Goal: Task Accomplishment & Management: Manage account settings

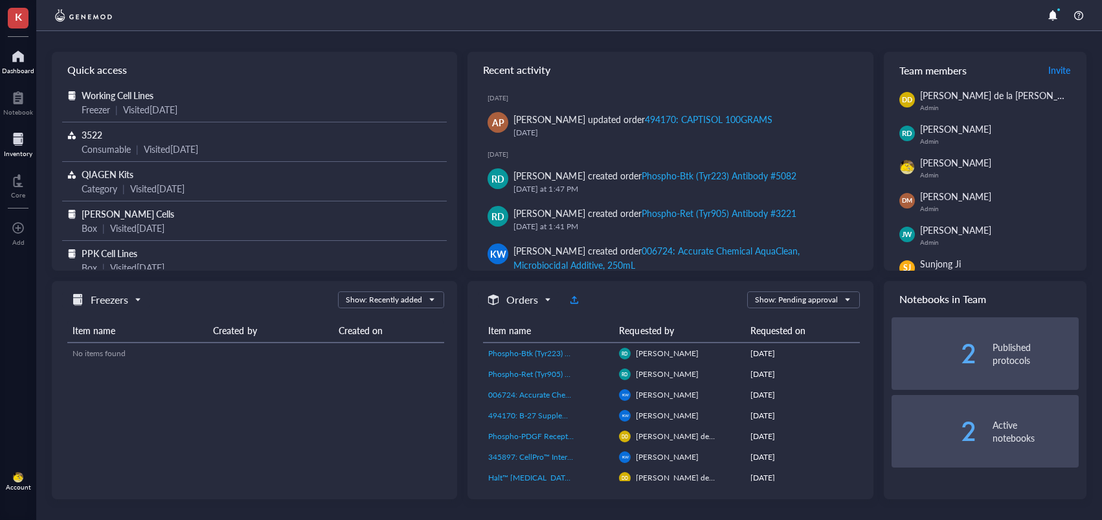
click at [14, 144] on div at bounding box center [18, 139] width 28 height 21
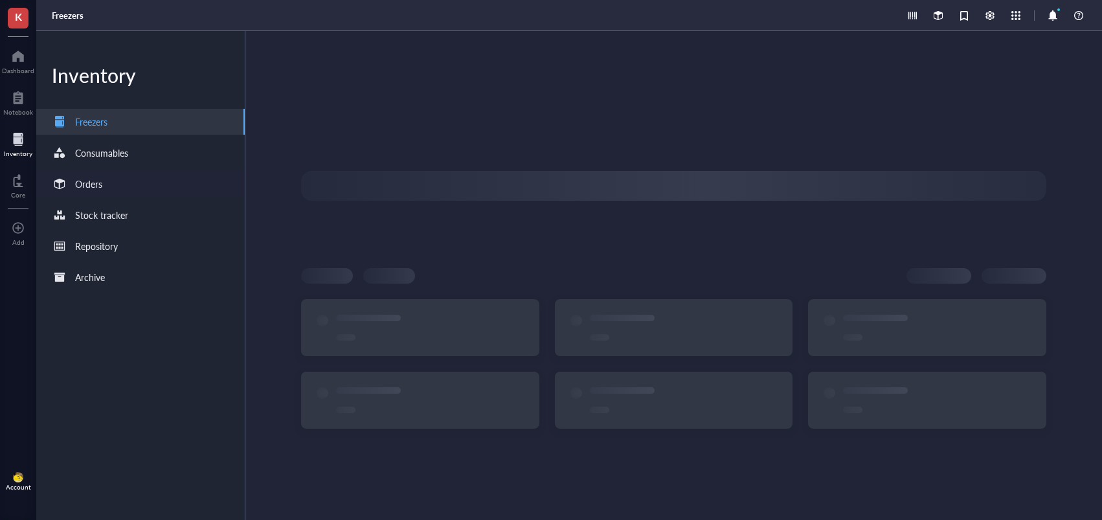
click at [141, 188] on div "Orders" at bounding box center [140, 184] width 208 height 26
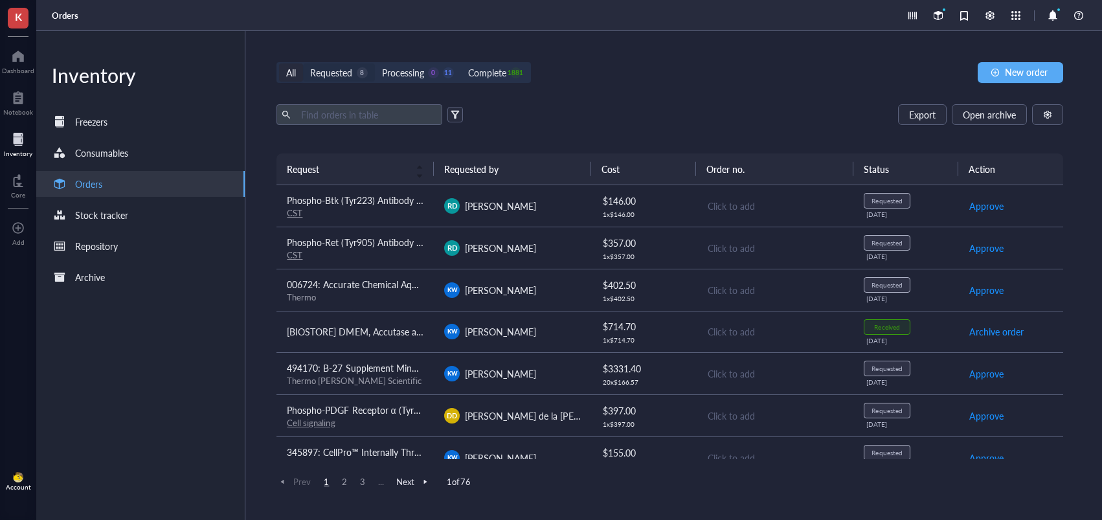
click at [344, 71] on div "Requested" at bounding box center [331, 72] width 42 height 14
click at [303, 63] on input "Requested 8" at bounding box center [303, 63] width 0 height 0
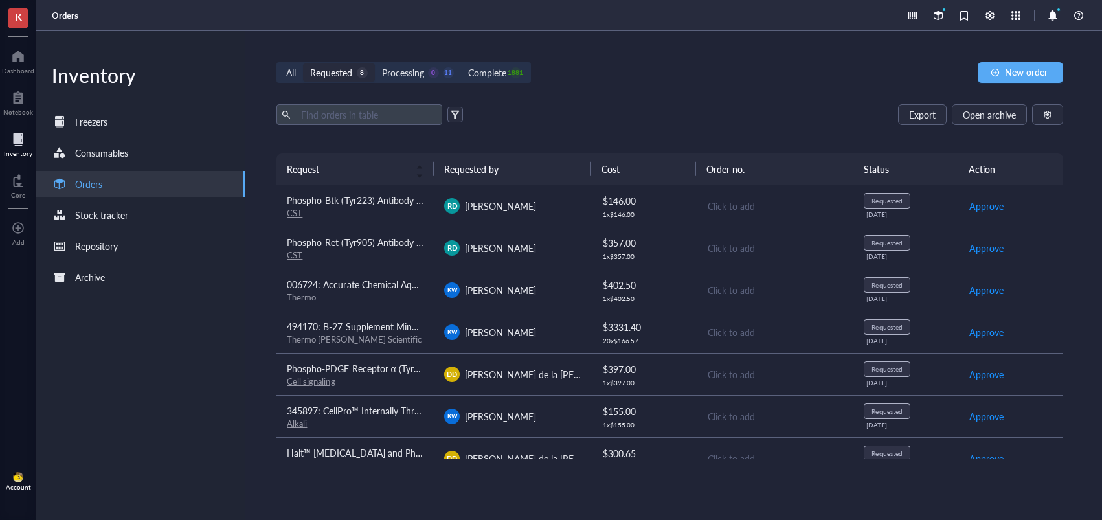
scroll to position [63, 0]
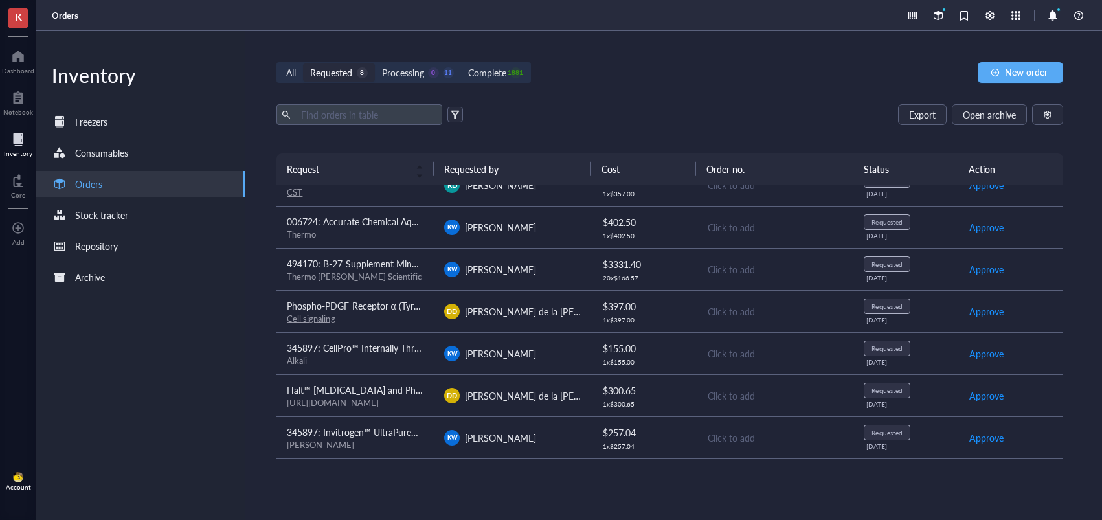
click at [381, 436] on span "345897: Invitrogen™ UltraPure™ DNase/RNase-Free Distilled Water (10x500mL)" at bounding box center [448, 431] width 323 height 13
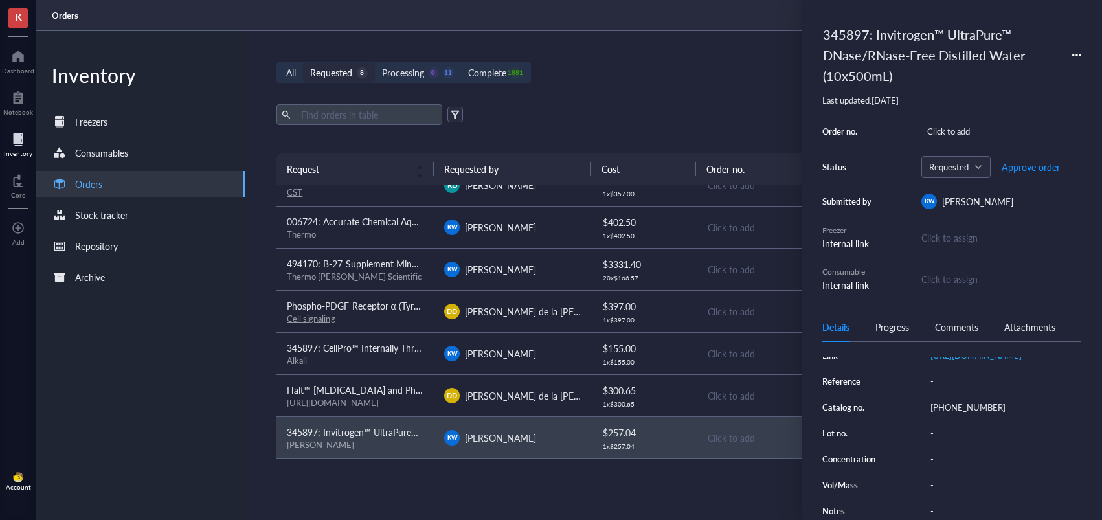
scroll to position [189, 0]
click at [946, 416] on div "[PHONE_NUMBER]" at bounding box center [1003, 407] width 157 height 18
click at [946, 416] on input "[PHONE_NUMBER]" at bounding box center [956, 407] width 62 height 17
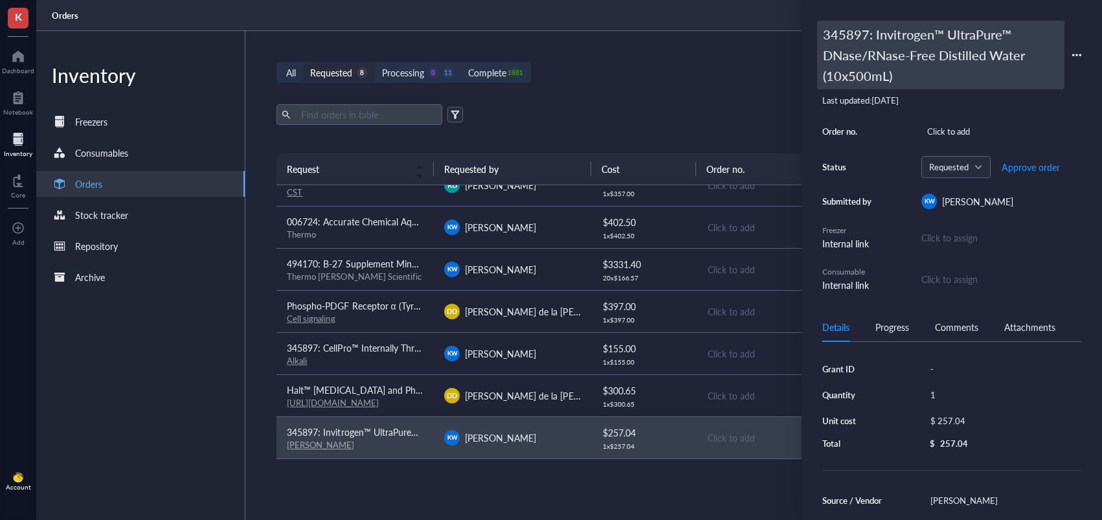
click at [858, 39] on div "345897: Invitrogen™ UltraPure™ DNase/RNase-Free Distilled Water (10x500mL)" at bounding box center [940, 55] width 247 height 69
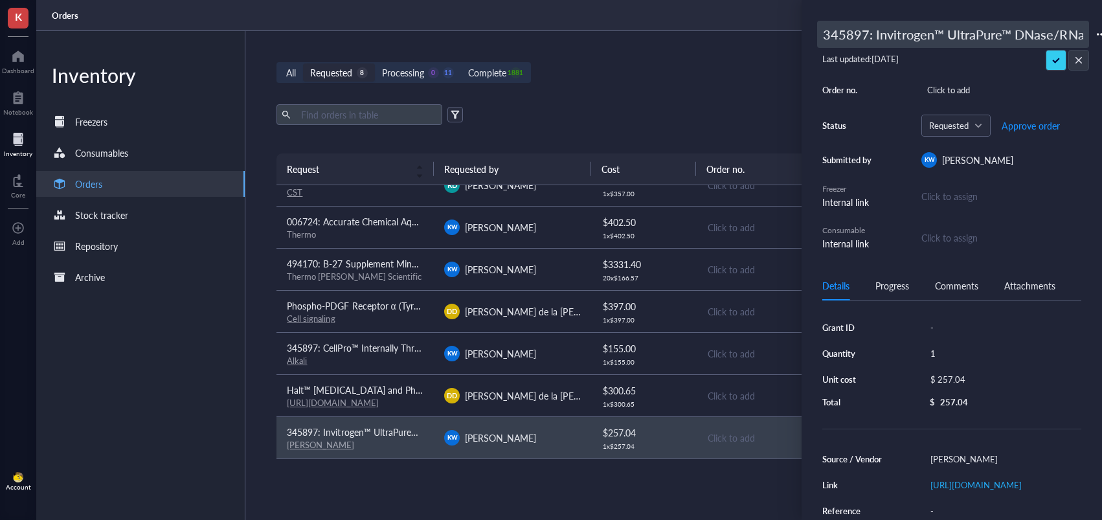
drag, startPoint x: 838, startPoint y: 34, endPoint x: 827, endPoint y: 33, distance: 11.1
click at [784, 31] on div "K Dashboard Notebook Inventory Core To pick up a draggable item, press the spac…" at bounding box center [551, 260] width 1102 height 520
click at [828, 33] on input "345897: Invitrogen™ UltraPure™ DNase/RNase-Free Distilled Water (10x500mL)" at bounding box center [953, 34] width 271 height 26
type input "494170: Invitrogen™ UltraPure™ DNase/RNase-Free Distilled Water (10x500mL)"
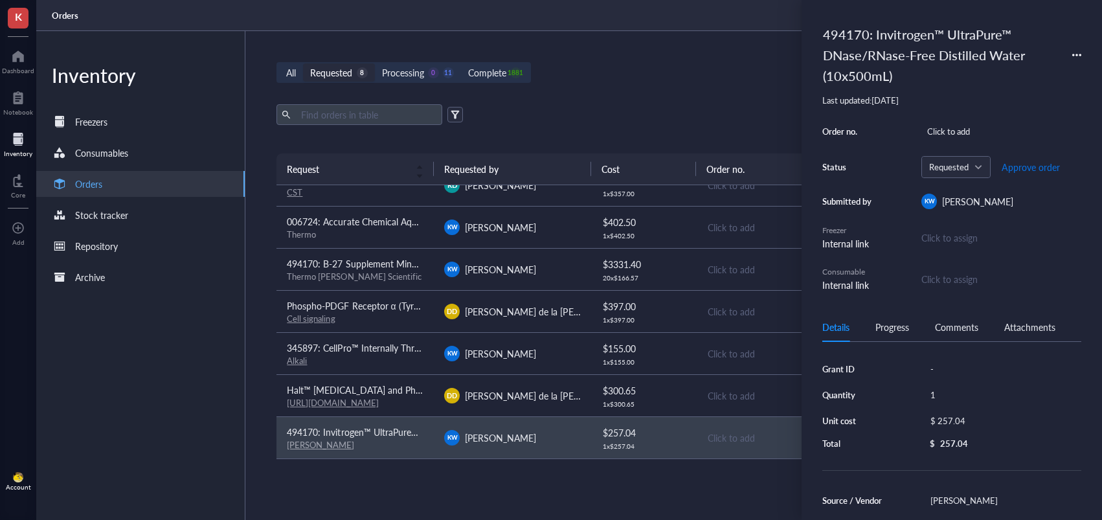
click at [1024, 168] on span "Approve order" at bounding box center [1031, 167] width 58 height 10
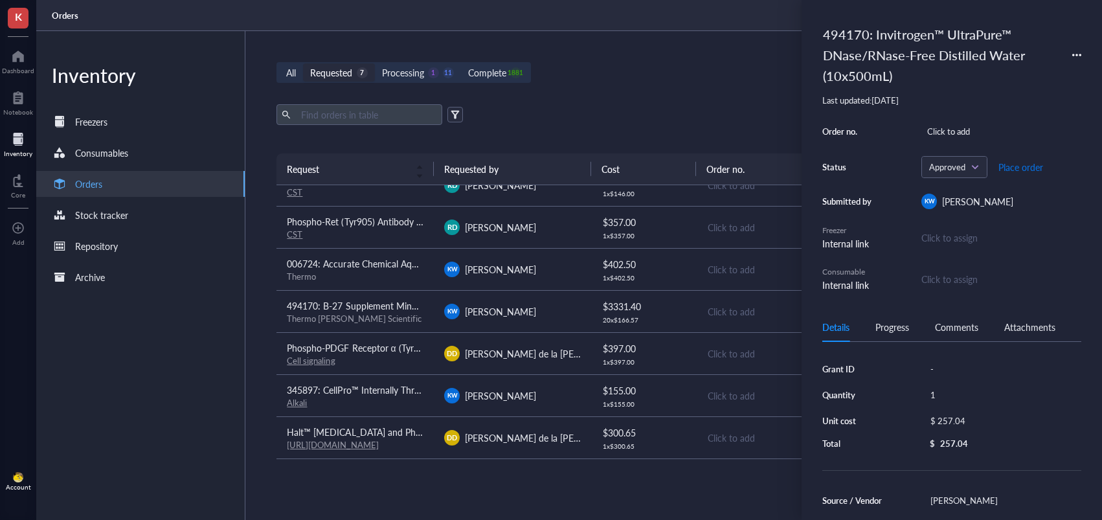
click at [1024, 168] on span "Place order" at bounding box center [1020, 167] width 45 height 10
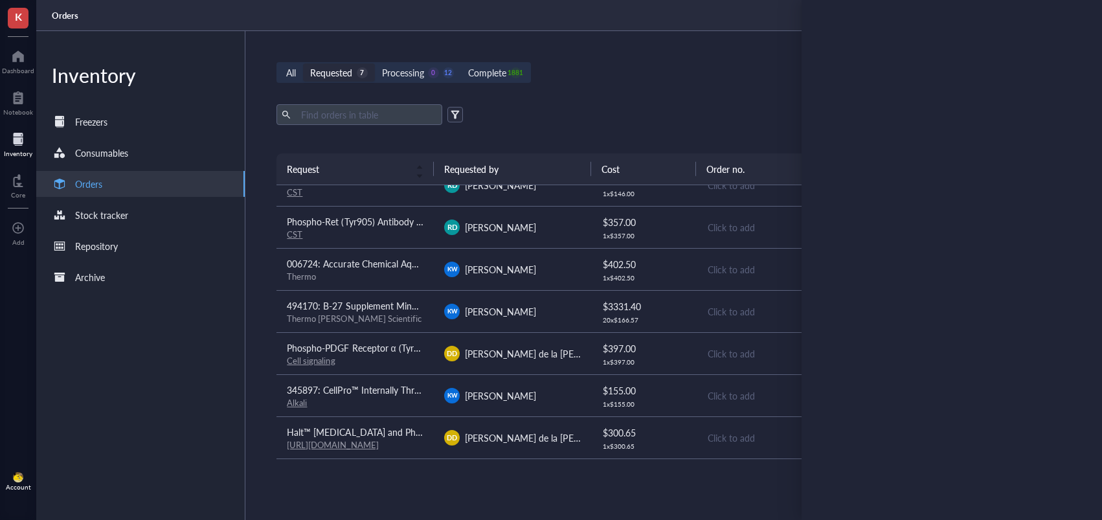
click at [578, 442] on div "[PERSON_NAME] de la [PERSON_NAME]" at bounding box center [512, 438] width 137 height 16
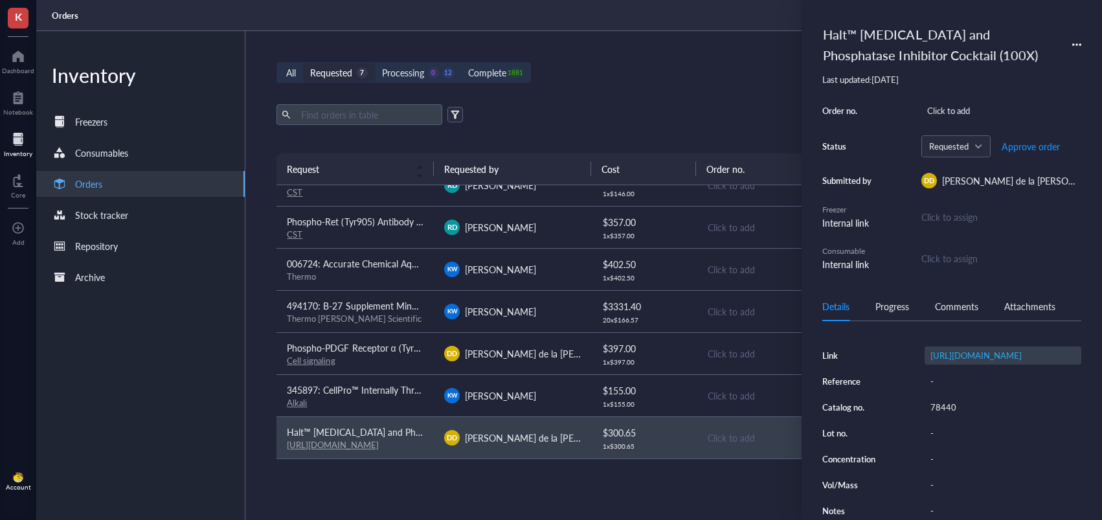
scroll to position [167, 0]
click at [950, 409] on div "78440" at bounding box center [1003, 407] width 157 height 18
click at [950, 409] on input "78440" at bounding box center [944, 407] width 39 height 17
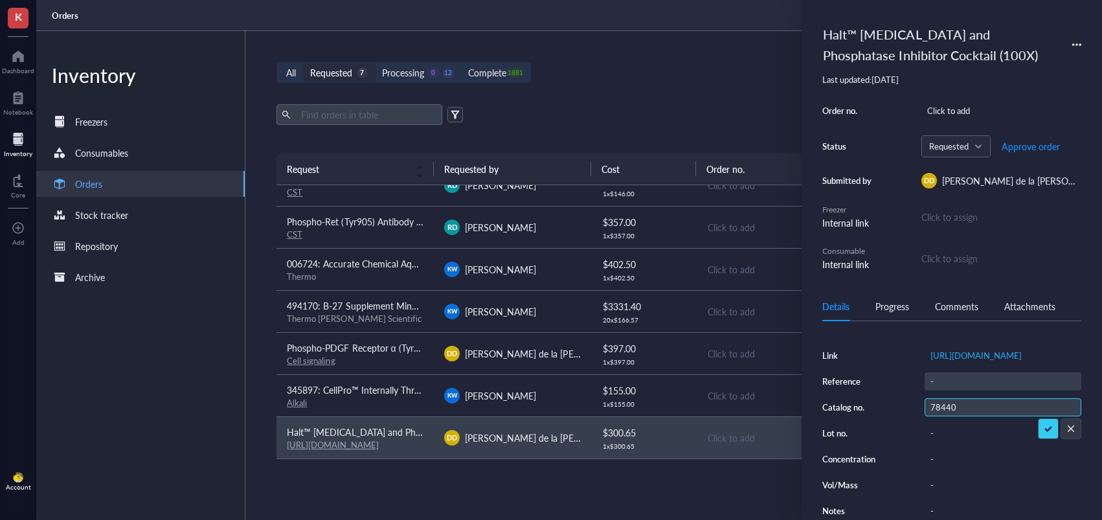
scroll to position [0, 0]
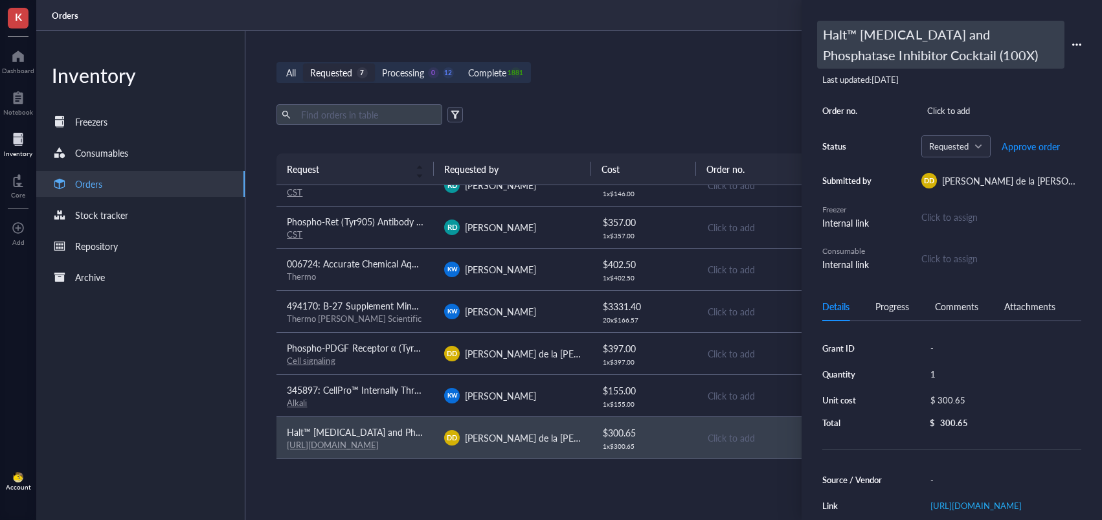
click at [846, 30] on div "Halt™ [MEDICAL_DATA] and Phosphatase Inhibitor Cocktail (100X)" at bounding box center [940, 45] width 247 height 48
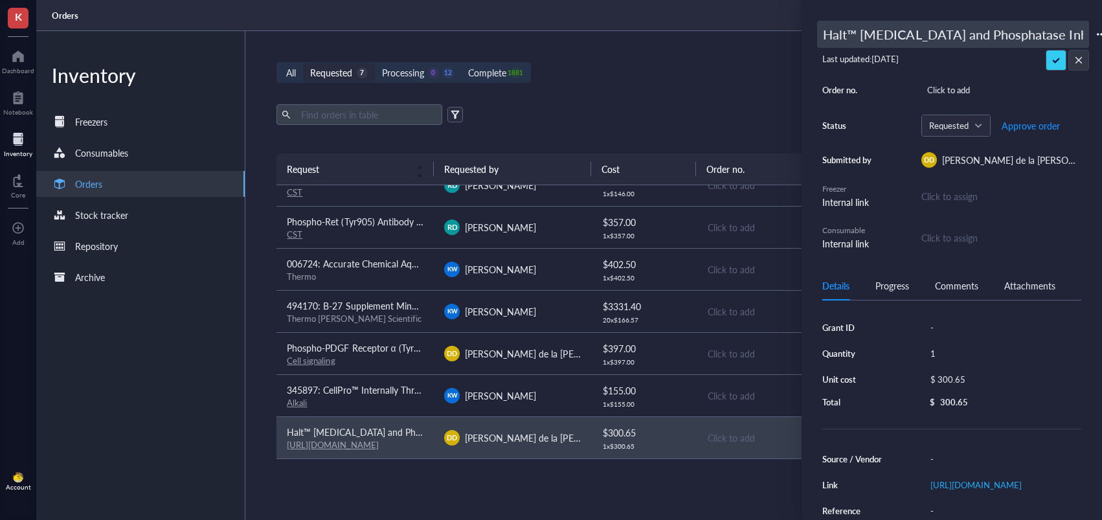
drag, startPoint x: 838, startPoint y: 33, endPoint x: 798, endPoint y: 34, distance: 39.5
click at [798, 34] on div "K Dashboard Notebook Inventory Core To pick up a draggable item, press the spac…" at bounding box center [551, 260] width 1102 height 520
click at [823, 34] on input "Halt™ [MEDICAL_DATA] and Phosphatase Inhibitor Cocktail (100X)" at bounding box center [953, 34] width 271 height 26
type input "494170: Halt™ [MEDICAL_DATA] and Phosphatase Inhibitor Cocktail (100X)"
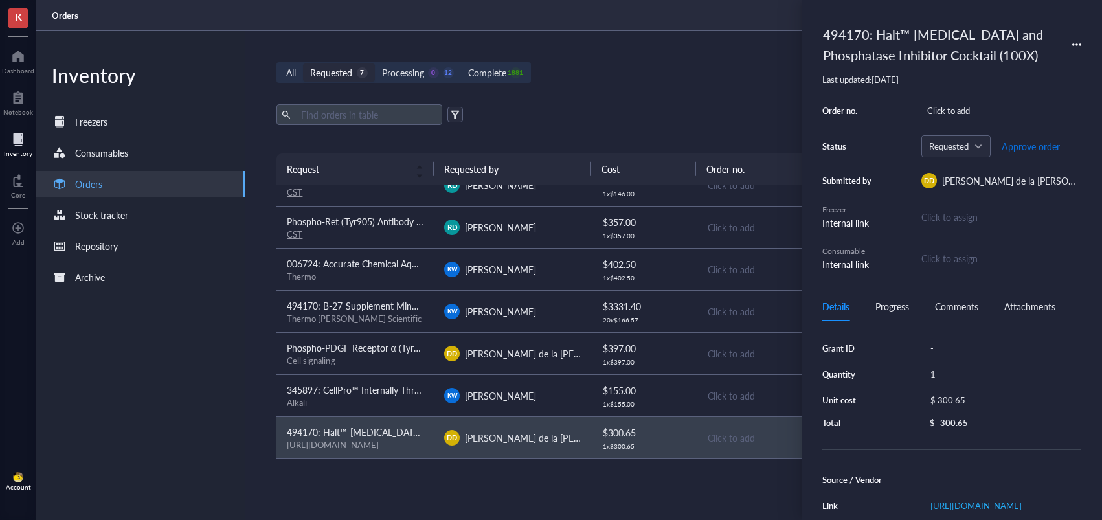
click at [1027, 144] on span "Approve order" at bounding box center [1031, 146] width 58 height 10
click at [1013, 148] on span "Place order" at bounding box center [1020, 146] width 45 height 10
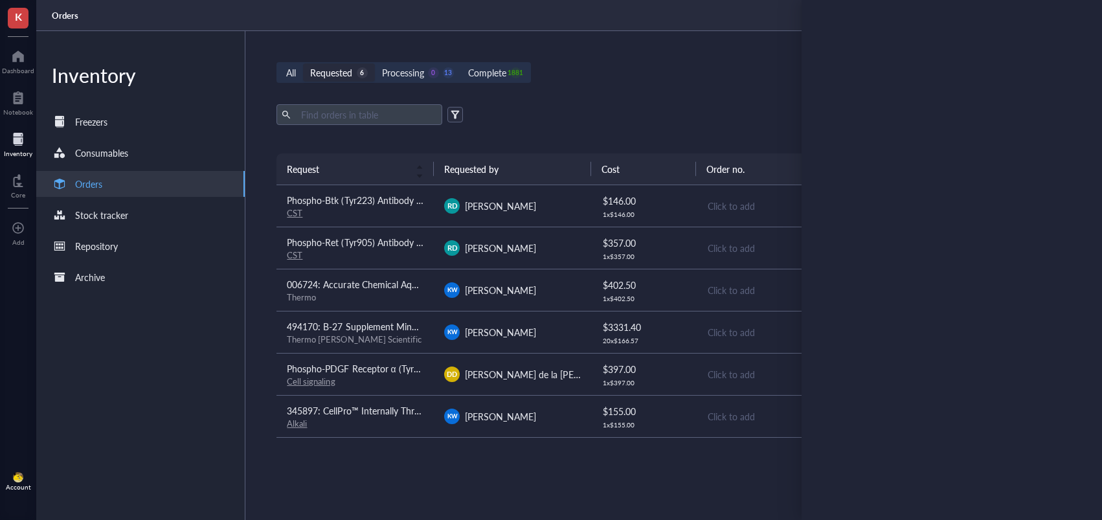
click at [491, 337] on span "[PERSON_NAME]" at bounding box center [500, 332] width 71 height 13
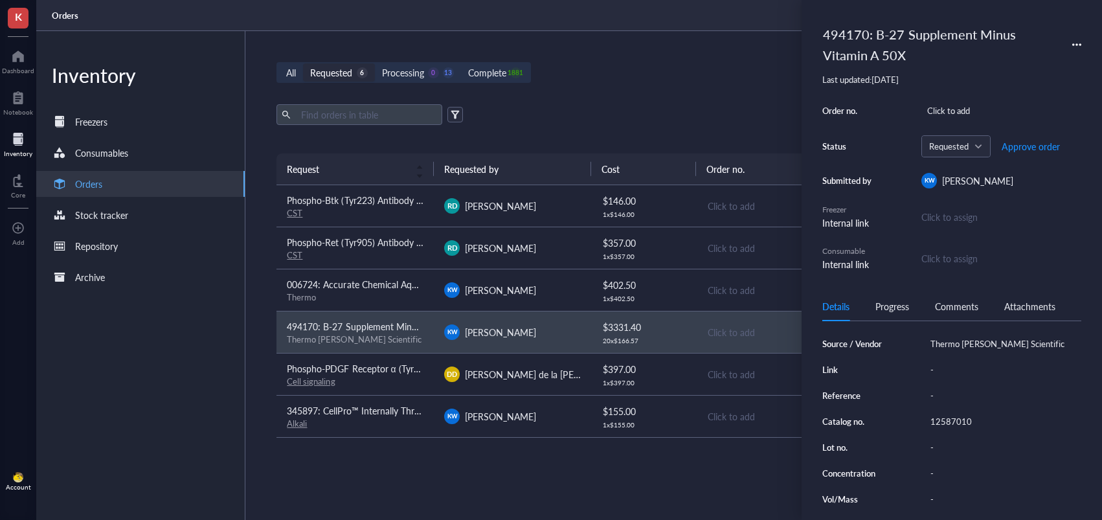
scroll to position [141, 0]
click at [955, 417] on div "12587010" at bounding box center [1003, 417] width 157 height 18
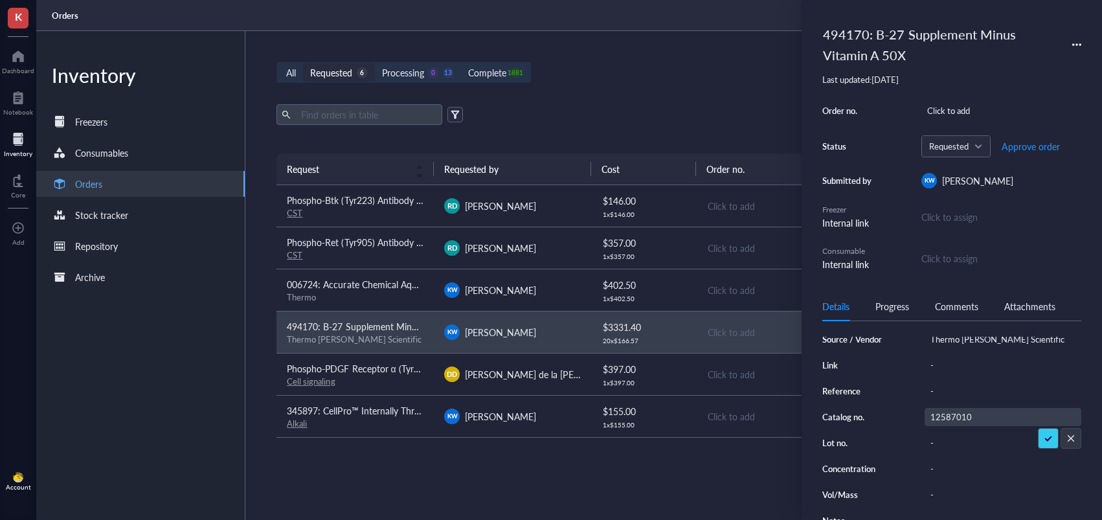
click at [952, 416] on input "12587010" at bounding box center [951, 417] width 52 height 17
click at [1037, 149] on span "Approve order" at bounding box center [1031, 146] width 58 height 10
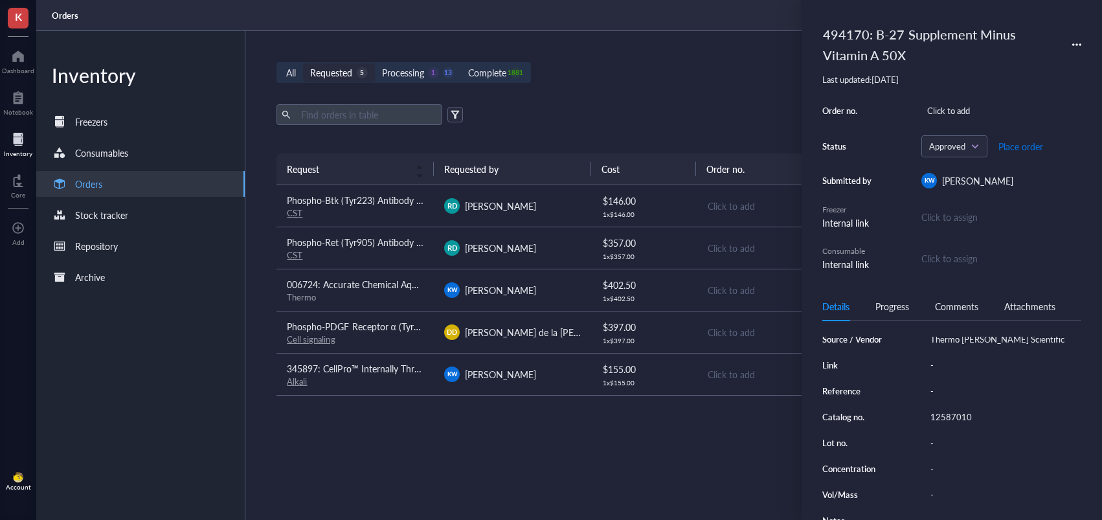
click at [1026, 148] on span "Place order" at bounding box center [1020, 146] width 45 height 10
click at [535, 288] on div "[PERSON_NAME]" at bounding box center [512, 290] width 137 height 16
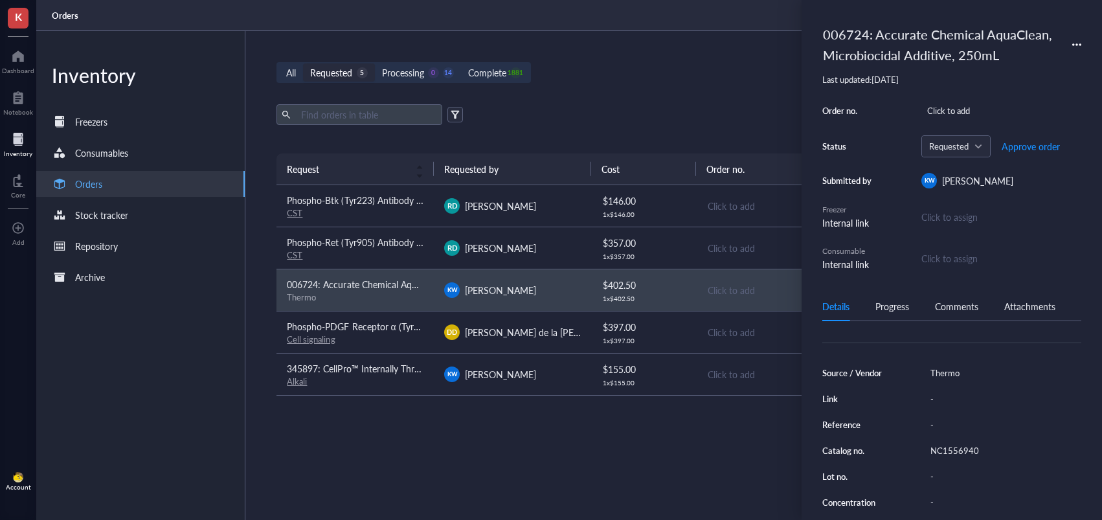
scroll to position [155, 0]
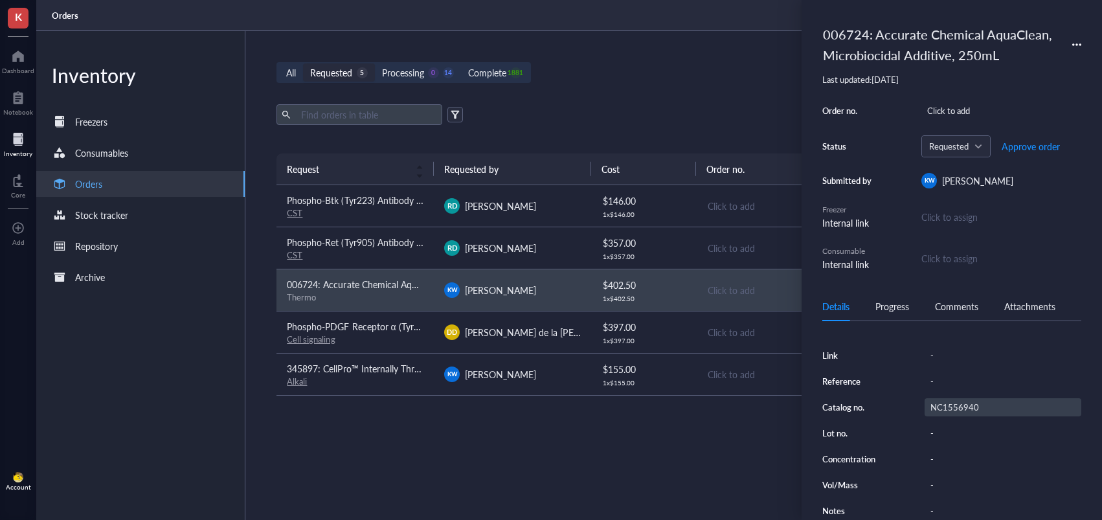
click at [951, 400] on div "NC1556940" at bounding box center [1003, 407] width 157 height 18
click at [951, 400] on input "NC1556940" at bounding box center [953, 407] width 57 height 17
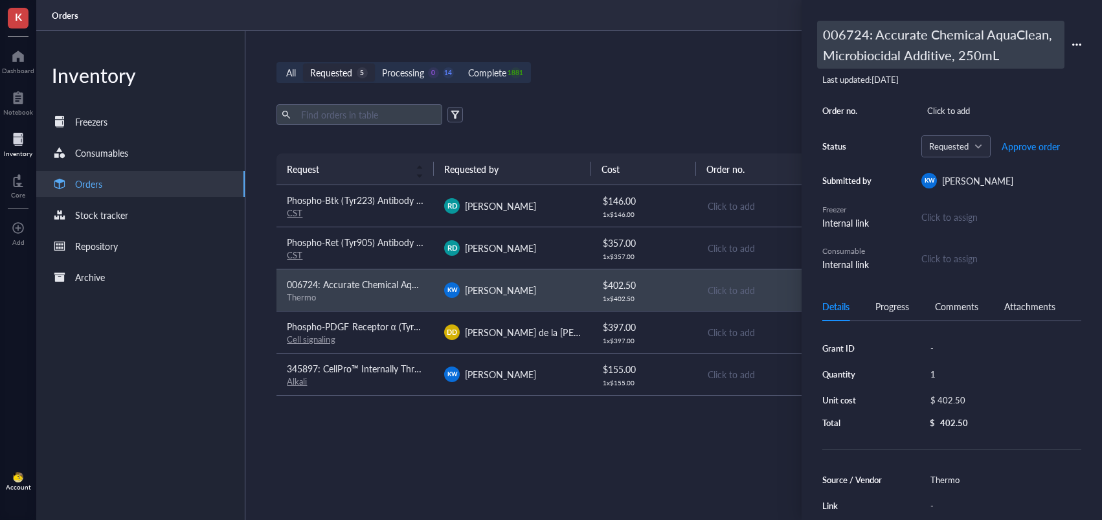
click at [864, 43] on div "006724: Accurate Chemical AquaClean, Microbiocidal Additive, 250mL" at bounding box center [940, 45] width 247 height 48
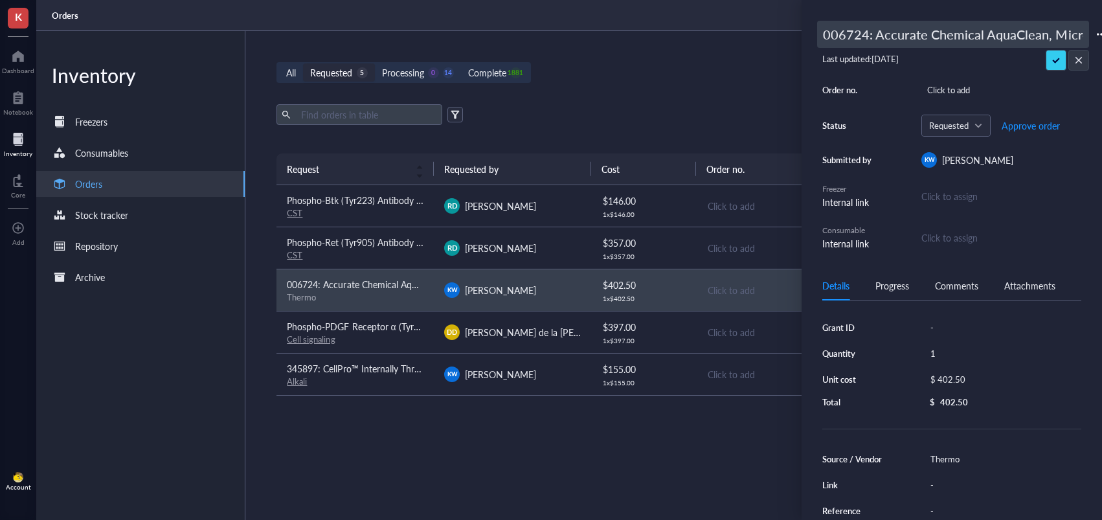
drag, startPoint x: 856, startPoint y: 40, endPoint x: 829, endPoint y: 35, distance: 27.7
click at [775, 35] on div "K Dashboard Notebook Inventory Core To pick up a draggable item, press the spac…" at bounding box center [551, 260] width 1102 height 520
click at [829, 35] on input "006724: Accurate Chemical AquaClean, Microbiocidal Additive, 250mL" at bounding box center [953, 34] width 271 height 26
type input "494170: Accurate Chemical AquaClean, Microbiocidal Additive, 250mL"
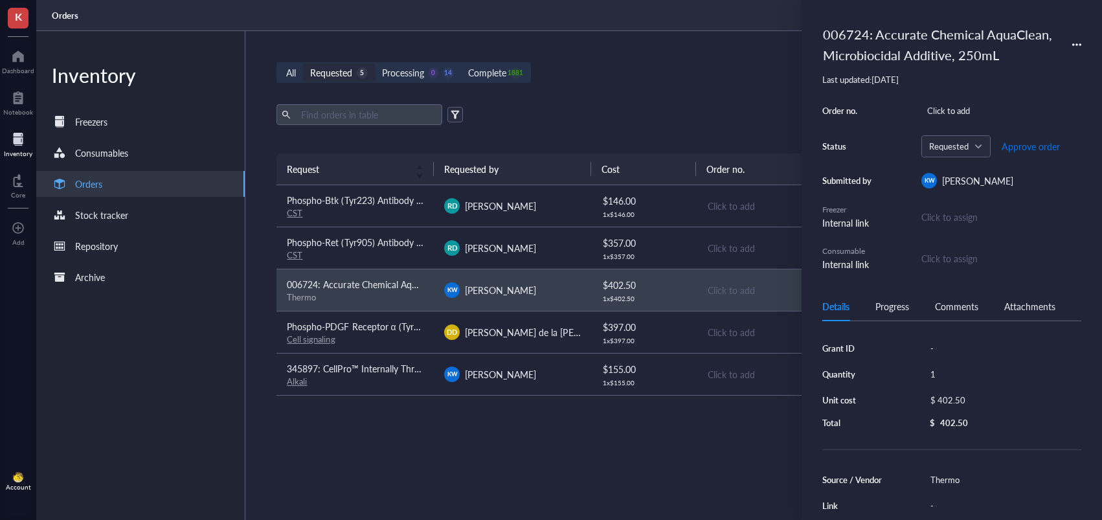
click at [1025, 144] on span "Approve order" at bounding box center [1031, 146] width 58 height 10
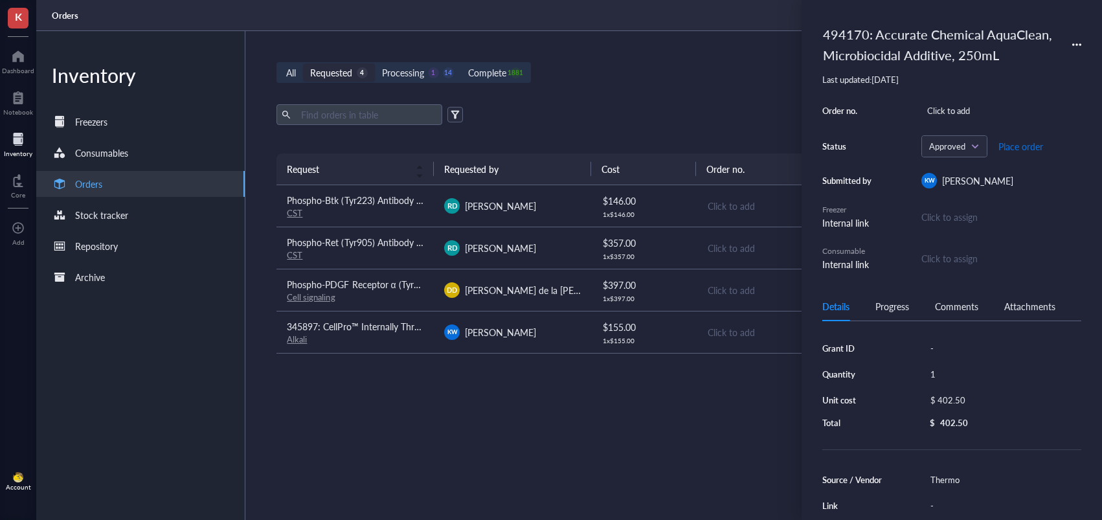
drag, startPoint x: 1017, startPoint y: 149, endPoint x: 997, endPoint y: 157, distance: 21.2
click at [1017, 148] on span "Place order" at bounding box center [1020, 146] width 45 height 10
click at [588, 214] on td "RD [PERSON_NAME]" at bounding box center [512, 206] width 157 height 42
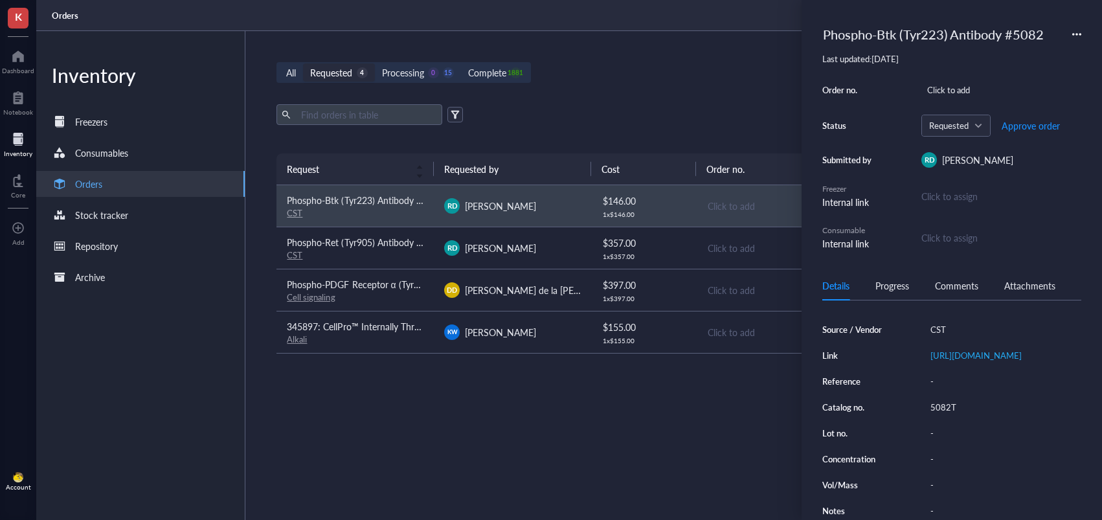
scroll to position [186, 0]
click at [962, 412] on div "5082T" at bounding box center [1003, 407] width 157 height 18
click at [950, 410] on input "5082T" at bounding box center [944, 407] width 39 height 17
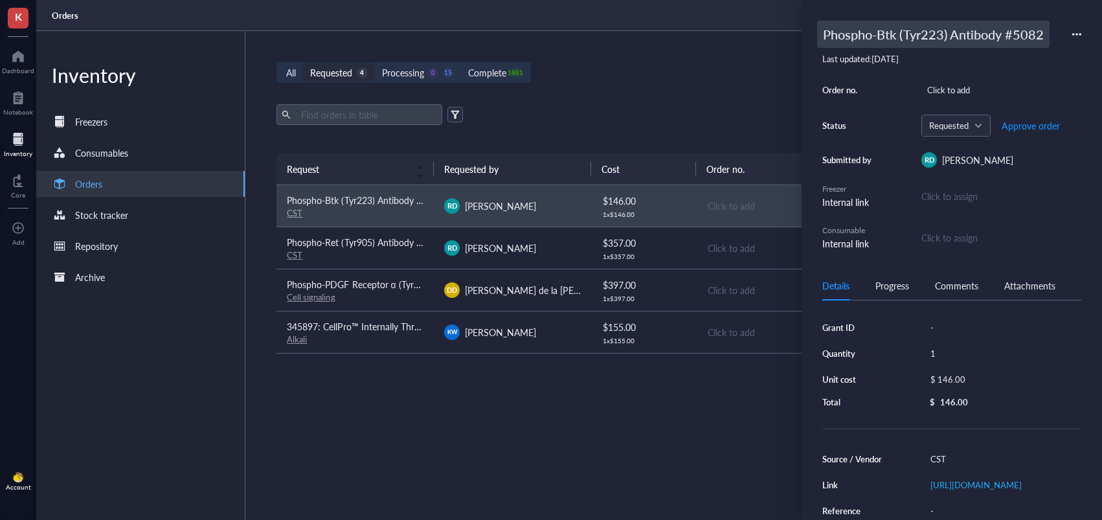
click at [828, 33] on div "Phospho-Btk (Tyr223) Antibody #5082" at bounding box center [933, 34] width 232 height 27
click at [825, 35] on input "Phospho-Btk (Tyr223) Antibody #5082" at bounding box center [953, 34] width 271 height 26
type input "494170: Phospho-Btk (Tyr223) Antibody #5082"
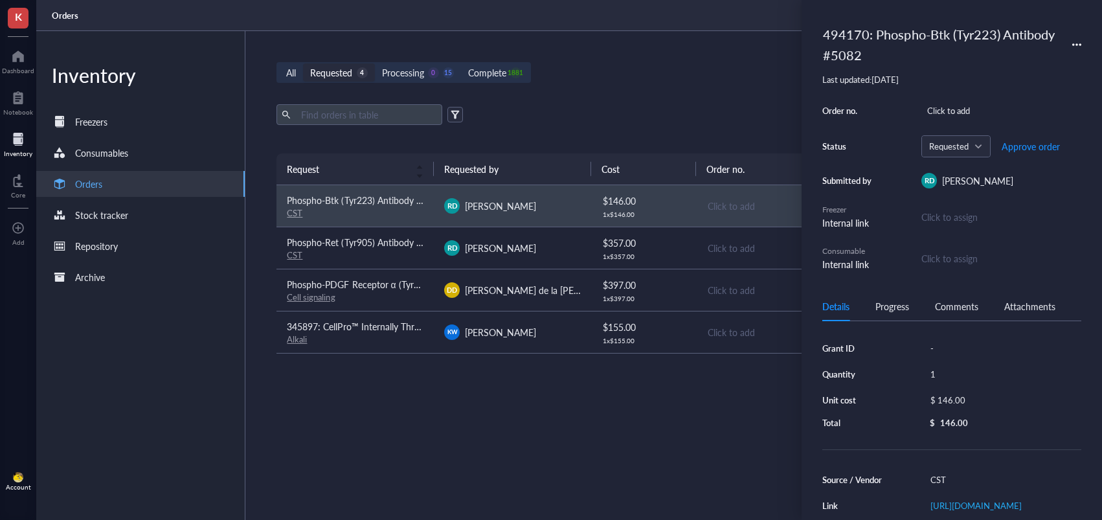
drag, startPoint x: 1052, startPoint y: 58, endPoint x: 1033, endPoint y: 109, distance: 54.5
click at [1029, 118] on div "Order no. Click to add Status Requested Approve order Submitted by RD [PERSON_N…" at bounding box center [951, 187] width 259 height 170
click at [1024, 149] on span "Approve order" at bounding box center [1031, 146] width 58 height 10
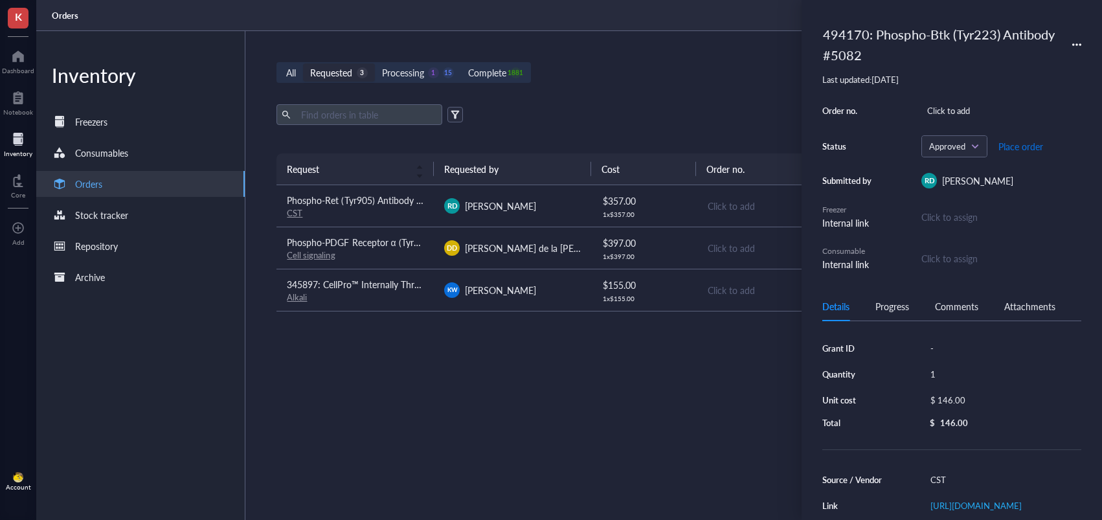
drag, startPoint x: 1021, startPoint y: 149, endPoint x: 954, endPoint y: 192, distance: 79.8
click at [1021, 149] on span "Place order" at bounding box center [1020, 146] width 45 height 10
click at [549, 245] on div "[PERSON_NAME] de la [PERSON_NAME]" at bounding box center [512, 248] width 137 height 16
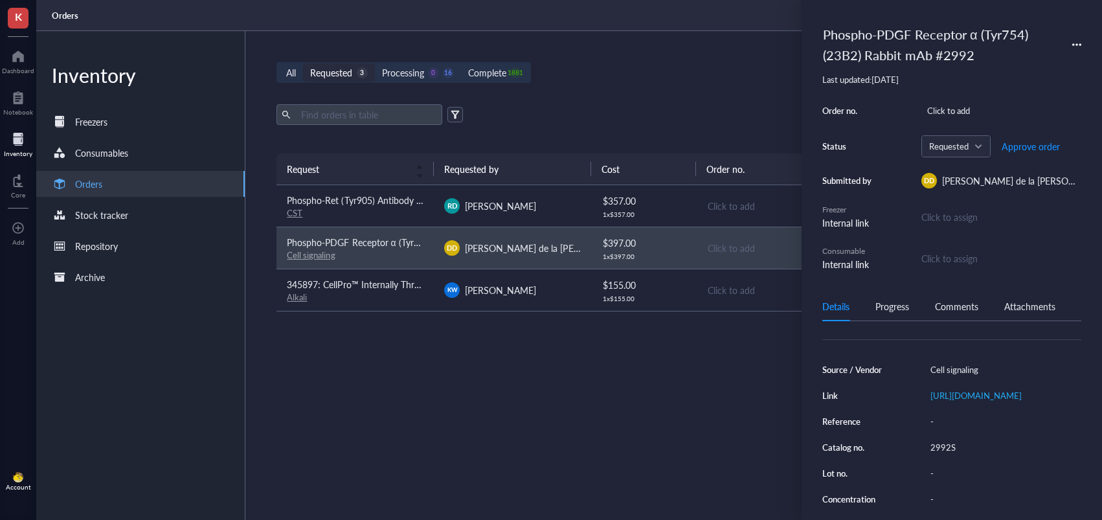
scroll to position [112, 0]
click at [942, 455] on div "2992S" at bounding box center [1003, 445] width 157 height 18
click at [949, 454] on input "2992S" at bounding box center [944, 445] width 39 height 17
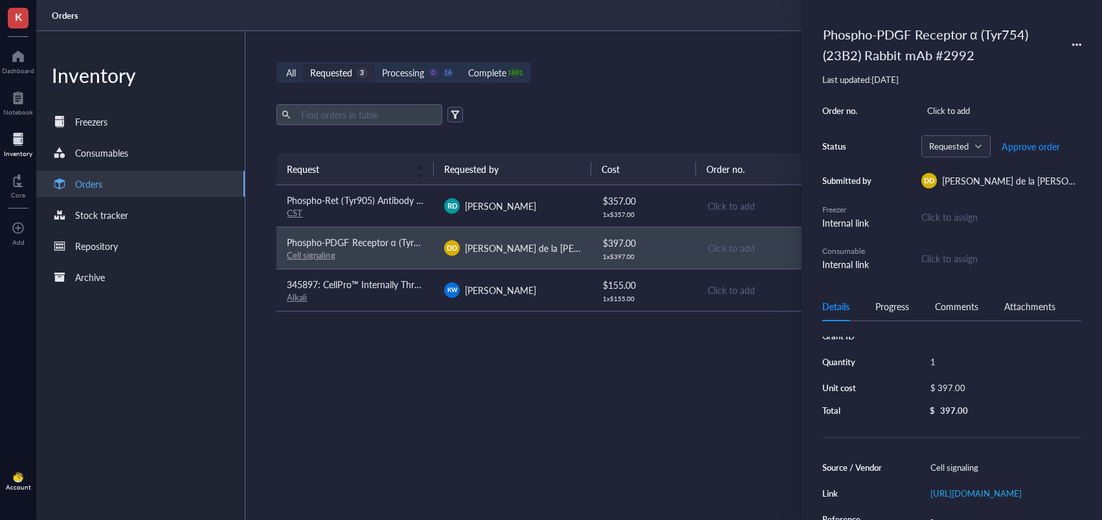
scroll to position [0, 0]
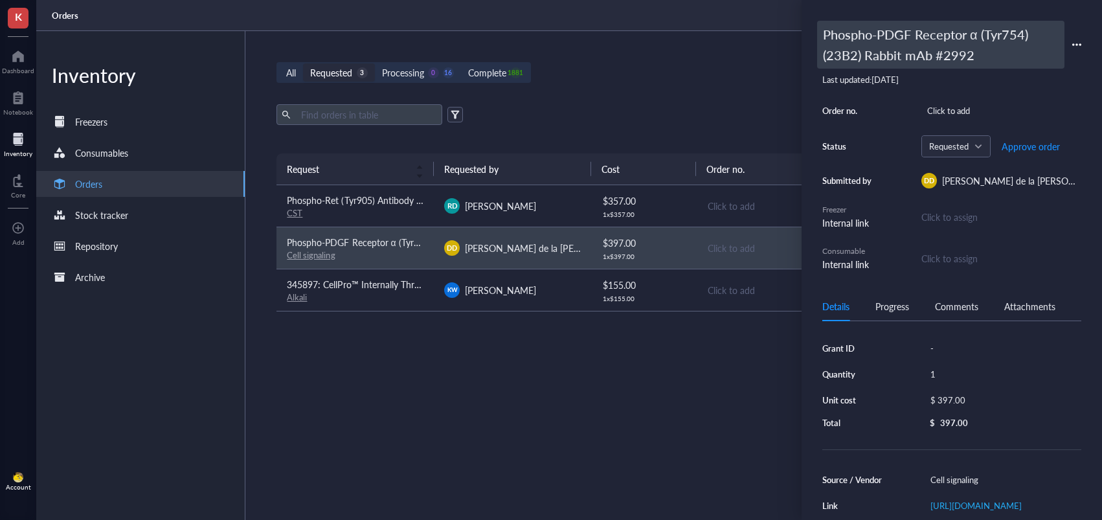
click at [827, 39] on div "Phospho-PDGF Receptor α (Tyr754) (23B2) Rabbit mAb #2992" at bounding box center [940, 45] width 247 height 48
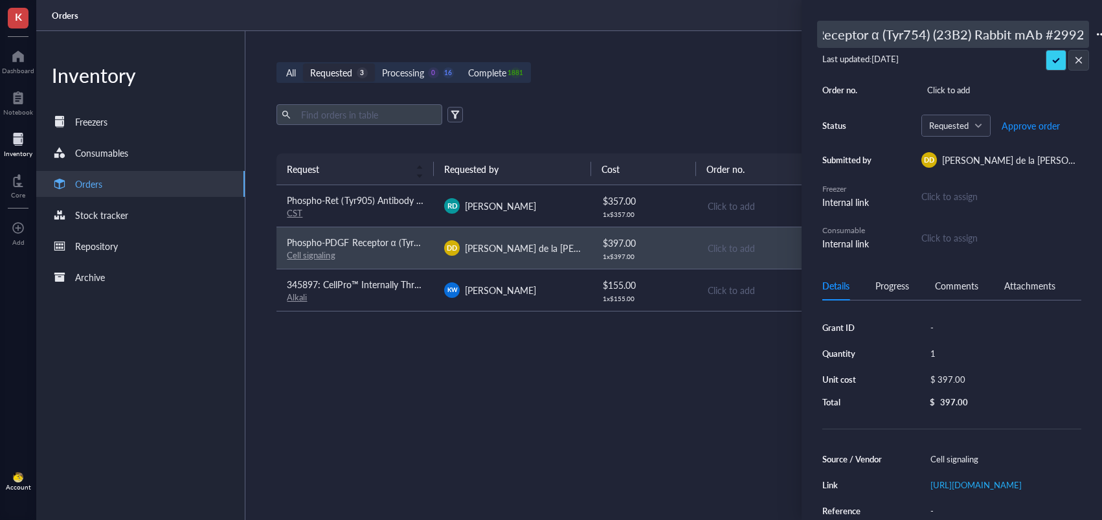
drag, startPoint x: 826, startPoint y: 36, endPoint x: 811, endPoint y: 36, distance: 14.2
click at [800, 36] on div "K Dashboard Notebook Inventory Core To pick up a draggable item, press the spac…" at bounding box center [551, 260] width 1102 height 520
drag, startPoint x: 835, startPoint y: 36, endPoint x: 810, endPoint y: 36, distance: 24.6
click at [810, 36] on div "Phospho-PDGF Receptor α (Tyr754) (23B2) Rabbit mAb #2992 Last updated: [DATE] O…" at bounding box center [952, 260] width 300 height 520
click at [824, 36] on input "Phospho-PDGF Receptor α (Tyr754) (23B2) Rabbit mAb #2992" at bounding box center [953, 34] width 271 height 26
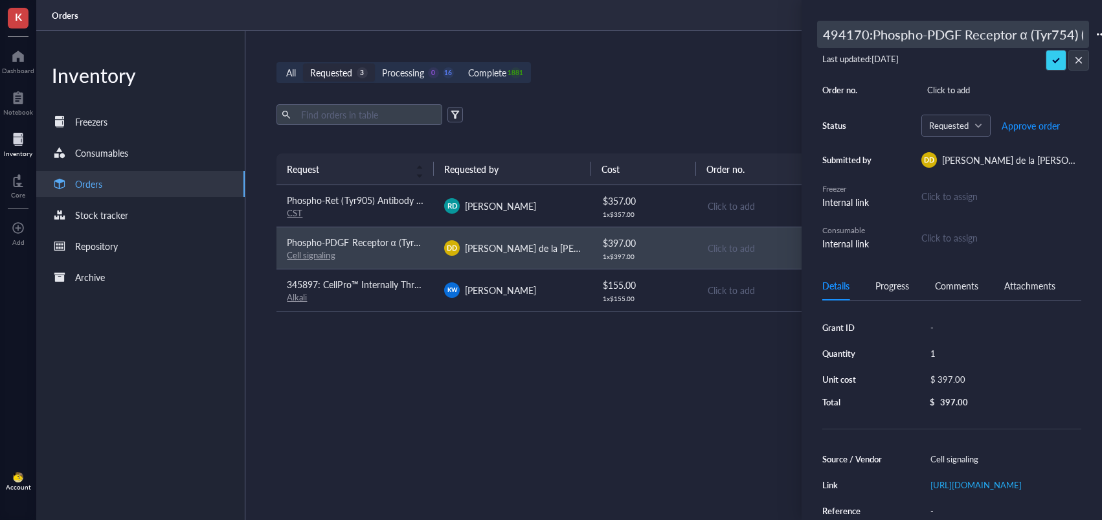
type input "494170: Phospho-PDGF Receptor α (Tyr754) (23B2) Rabbit mAb #2992"
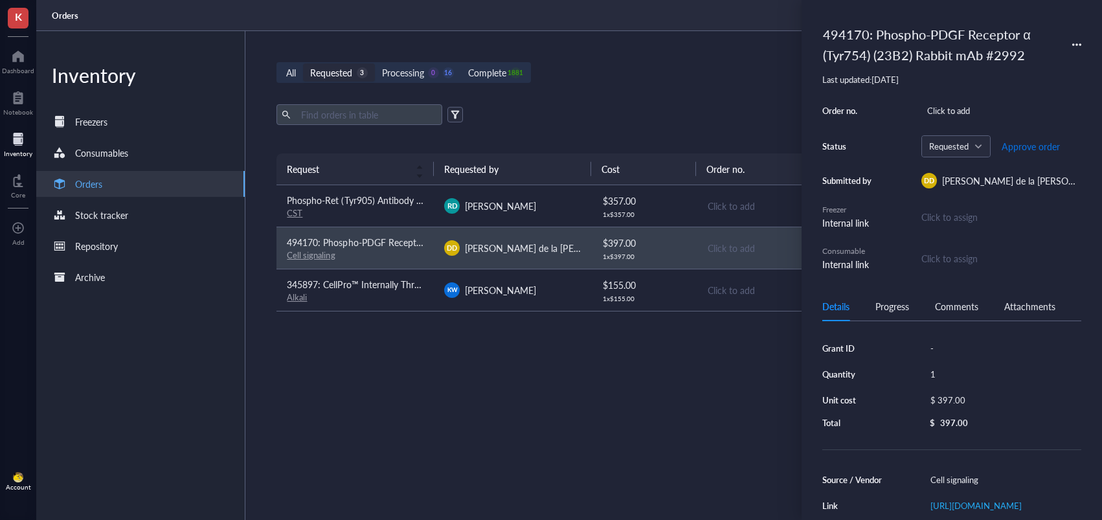
click at [1027, 144] on span "Approve order" at bounding box center [1031, 146] width 58 height 10
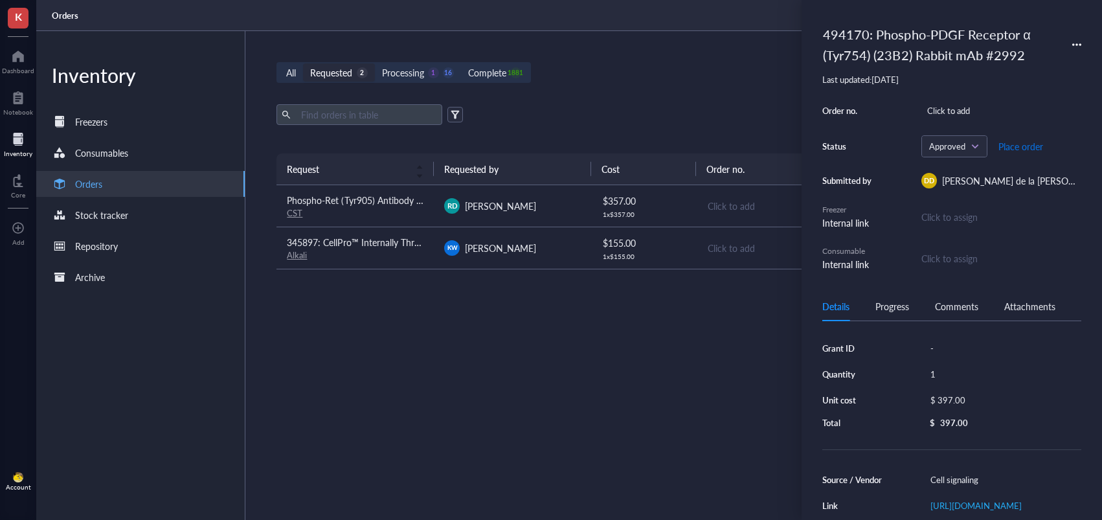
drag, startPoint x: 1016, startPoint y: 148, endPoint x: 654, endPoint y: 260, distance: 378.9
click at [1016, 148] on span "Place order" at bounding box center [1020, 146] width 45 height 10
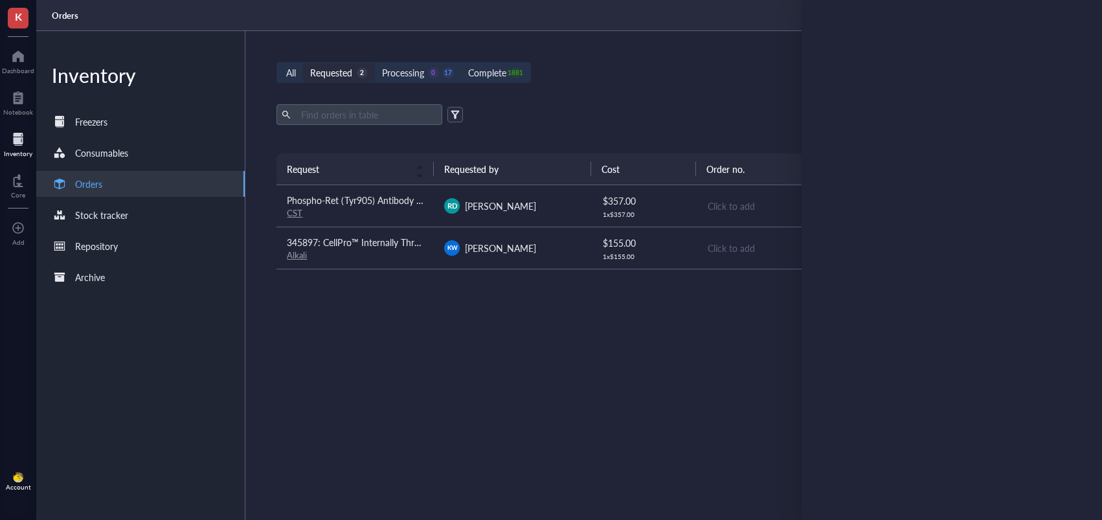
click at [580, 214] on td "RD [PERSON_NAME]" at bounding box center [512, 206] width 157 height 42
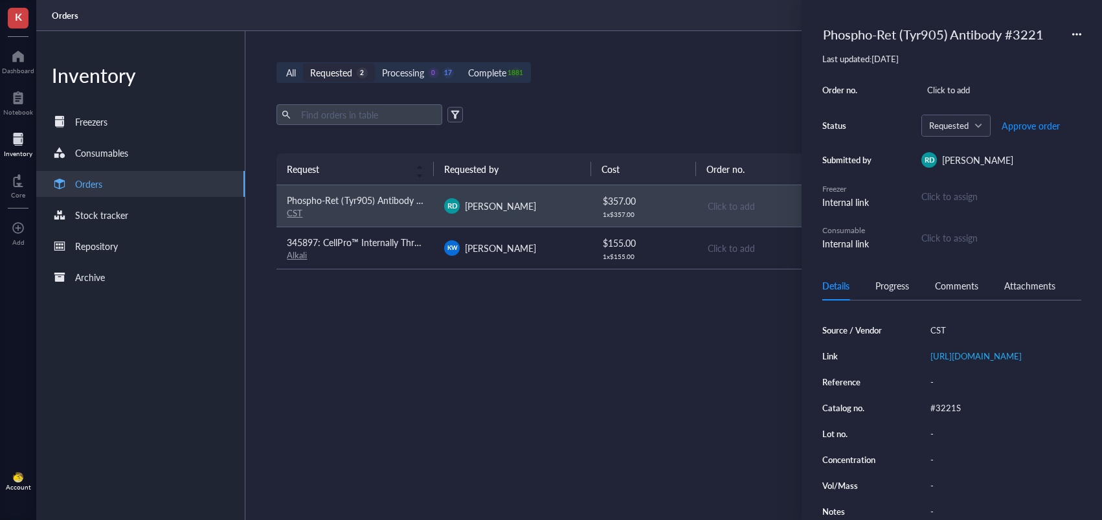
scroll to position [139, 0]
click at [947, 416] on div "#3221S" at bounding box center [1003, 407] width 157 height 18
click at [952, 416] on input "#3221S" at bounding box center [945, 407] width 41 height 17
click at [953, 416] on input "#3221S" at bounding box center [945, 407] width 41 height 17
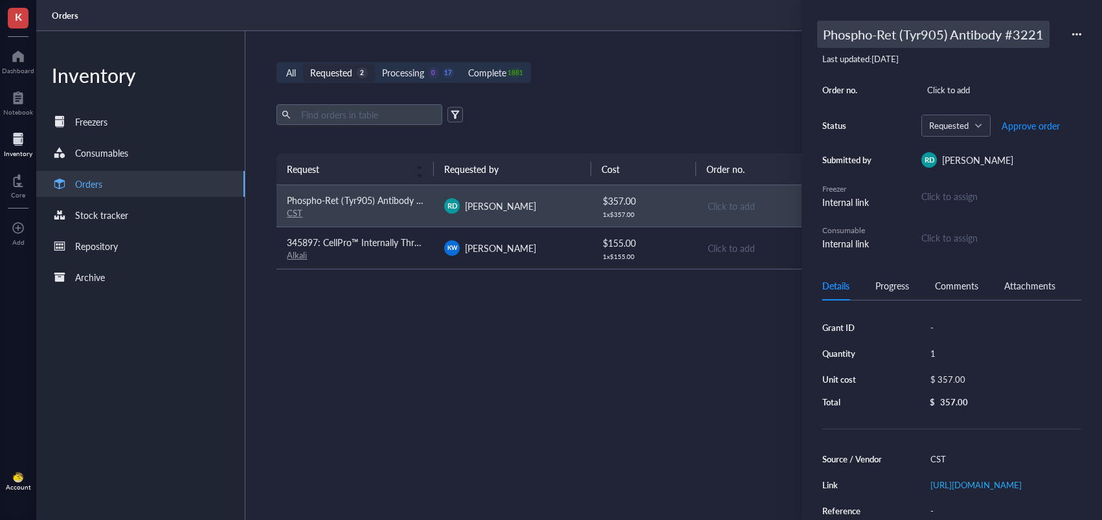
click at [855, 36] on div "Phospho-Ret (Tyr905) Antibody #3221" at bounding box center [933, 34] width 232 height 27
click at [825, 38] on input "Phospho-Ret (Tyr905) Antibody #3221" at bounding box center [953, 34] width 271 height 26
type input "494170: Phospho-Ret (Tyr905) Antibody #3221"
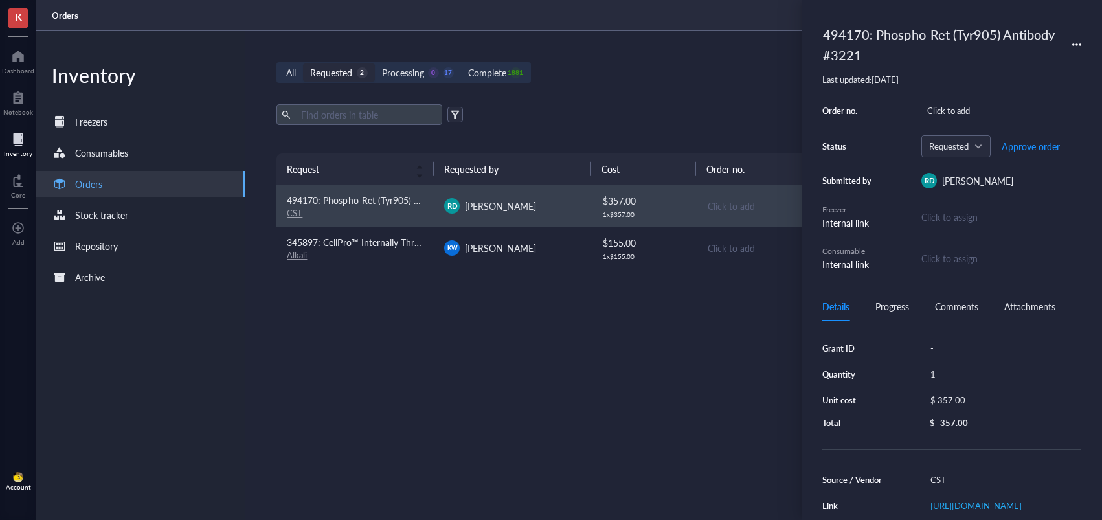
click at [1019, 133] on div "Order no. Click to add Status Requested Approve order Submitted by RD [PERSON_N…" at bounding box center [951, 187] width 259 height 170
click at [1019, 143] on span "Approve order" at bounding box center [1031, 146] width 58 height 10
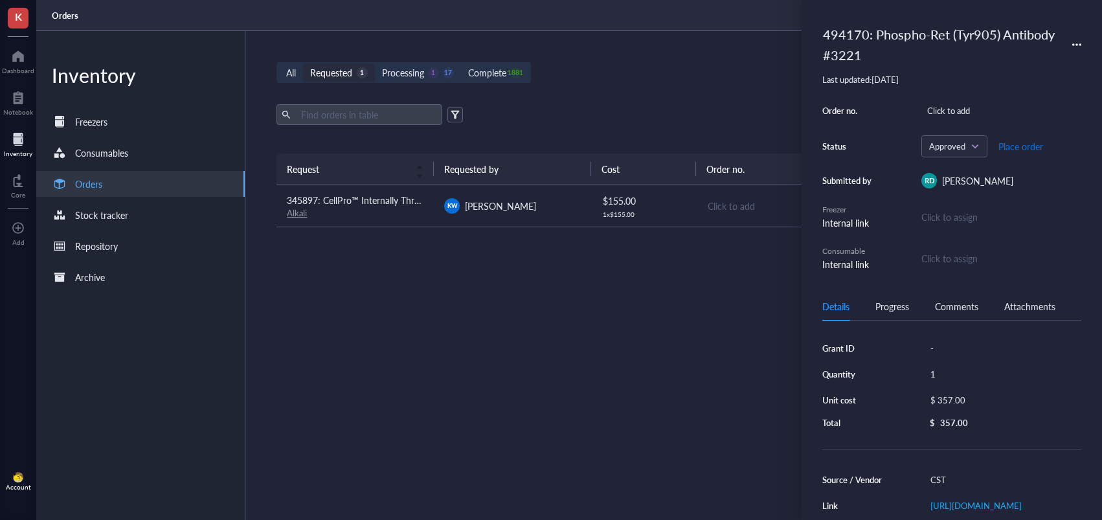
drag, startPoint x: 1028, startPoint y: 148, endPoint x: 878, endPoint y: 137, distance: 150.6
click at [1028, 148] on span "Place order" at bounding box center [1020, 146] width 45 height 10
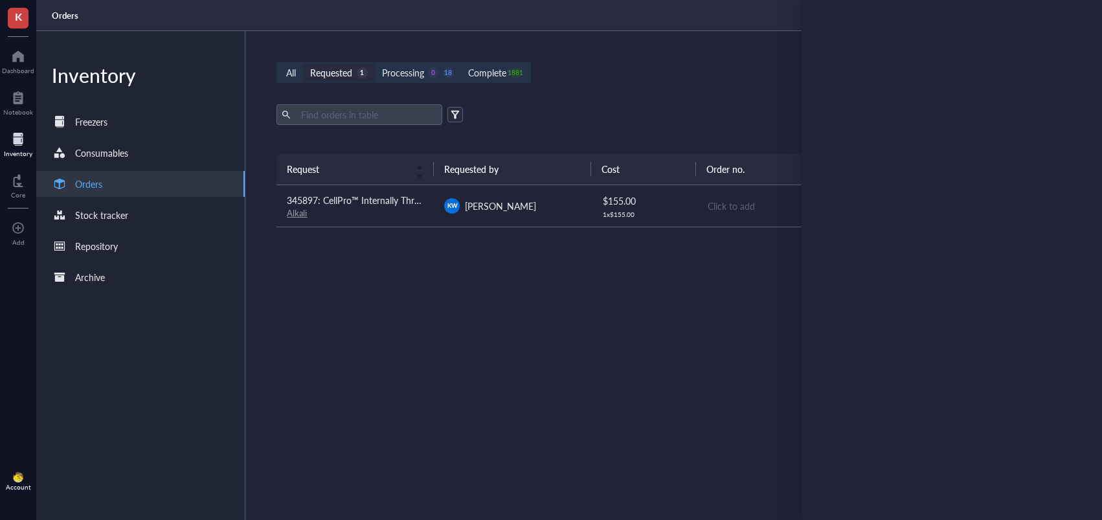
click at [501, 206] on span "[PERSON_NAME]" at bounding box center [500, 205] width 71 height 13
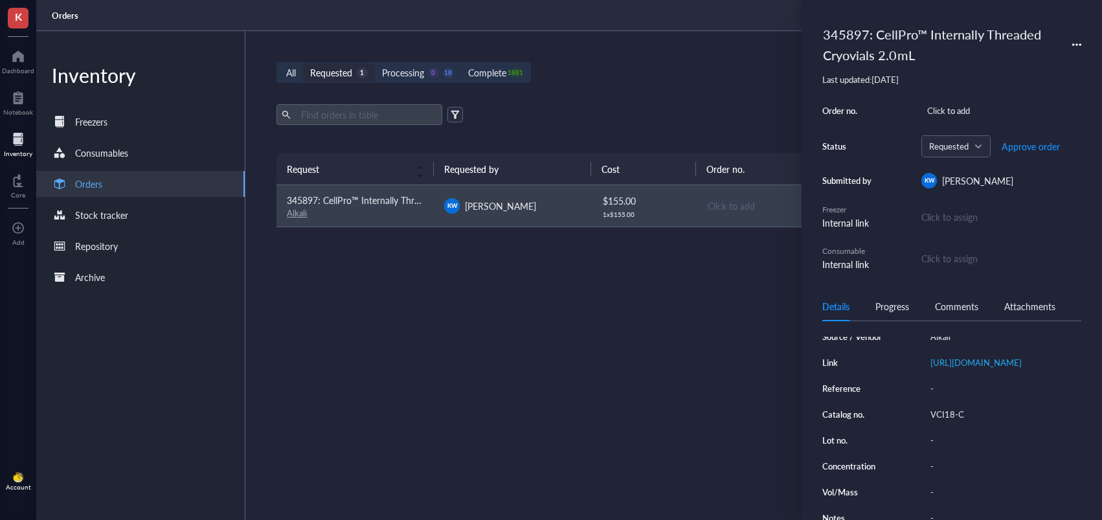
scroll to position [150, 0]
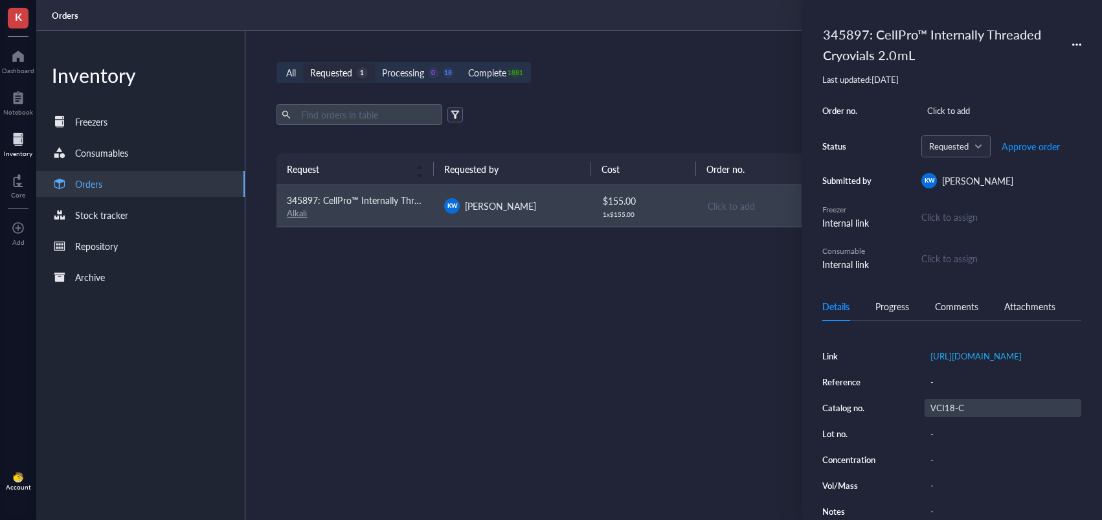
click at [956, 417] on div "VCI18-C" at bounding box center [1003, 408] width 157 height 18
click at [948, 416] on input "VCI18-C" at bounding box center [948, 408] width 47 height 17
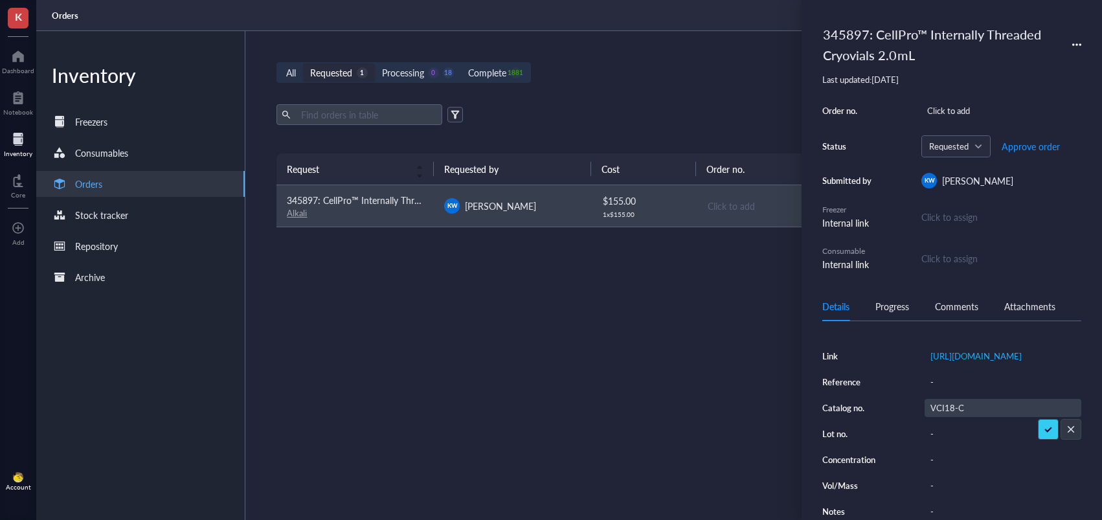
click at [948, 416] on input "VCI18-C" at bounding box center [948, 408] width 47 height 17
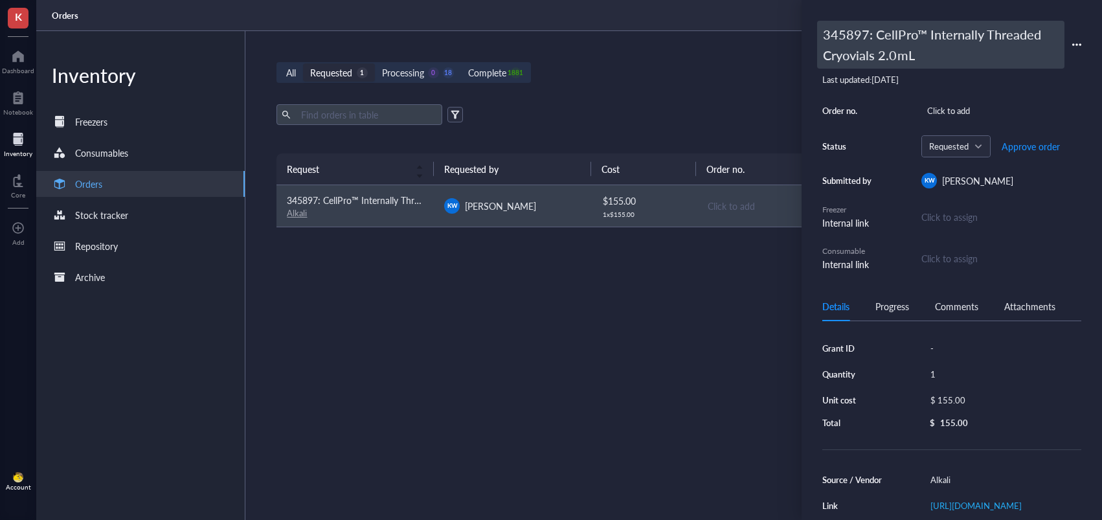
click at [858, 24] on div "345897: CellPro™ Internally Threaded Cryovials 2.0mL" at bounding box center [940, 45] width 247 height 48
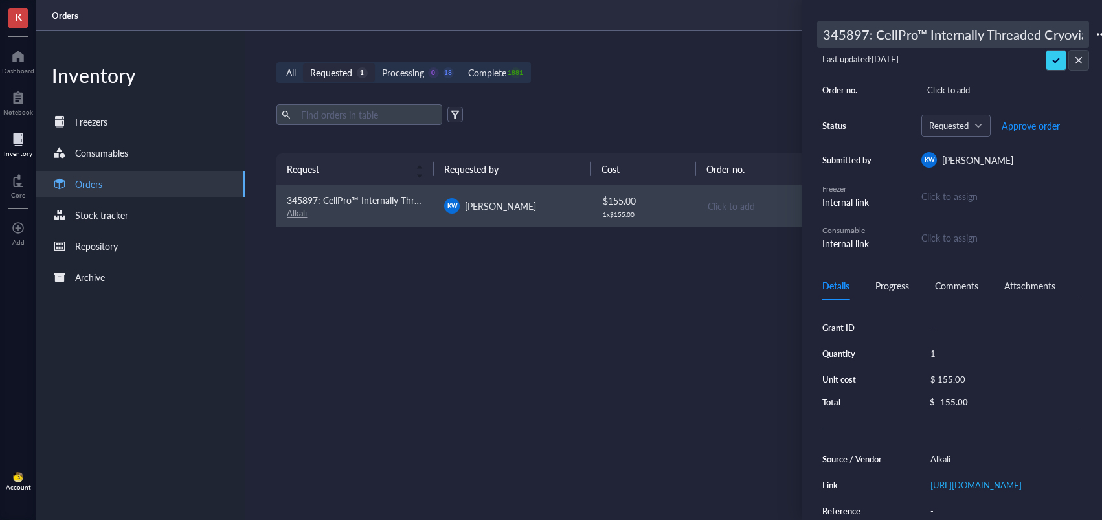
drag, startPoint x: 856, startPoint y: 32, endPoint x: 794, endPoint y: 35, distance: 62.2
click at [785, 36] on div "K Dashboard Notebook Inventory Core To pick up a draggable item, press the spac…" at bounding box center [551, 260] width 1102 height 520
click at [835, 34] on input "345897: CellPro™ Internally Threaded Cryovials 2.0mL" at bounding box center [953, 34] width 271 height 26
type input "494170: CellPro™ Internally Threaded Cryovials 2.0mL"
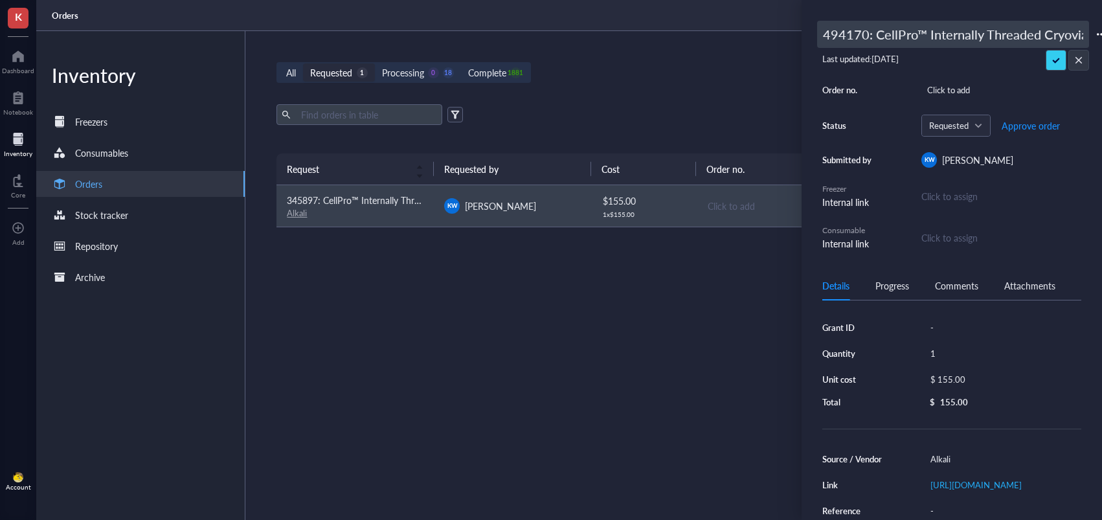
click at [1044, 56] on div "494170: CellPro™ Internally Threaded Cryovials 2.0mL Last updated: [DATE] Order…" at bounding box center [951, 136] width 259 height 230
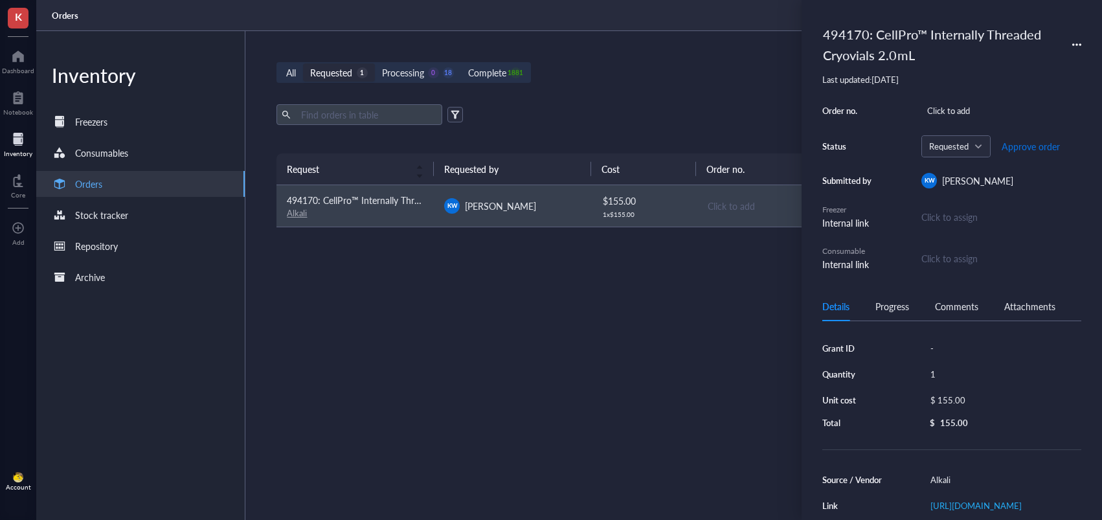
click at [1027, 142] on span "Approve order" at bounding box center [1031, 146] width 58 height 10
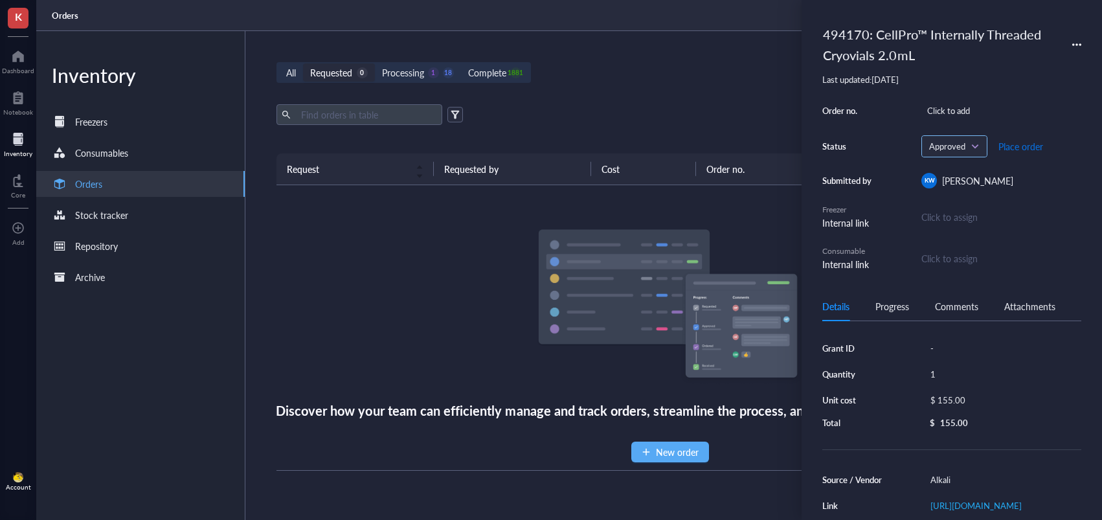
drag, startPoint x: 1027, startPoint y: 146, endPoint x: 981, endPoint y: 144, distance: 46.0
click at [1027, 146] on span "Place order" at bounding box center [1020, 146] width 45 height 10
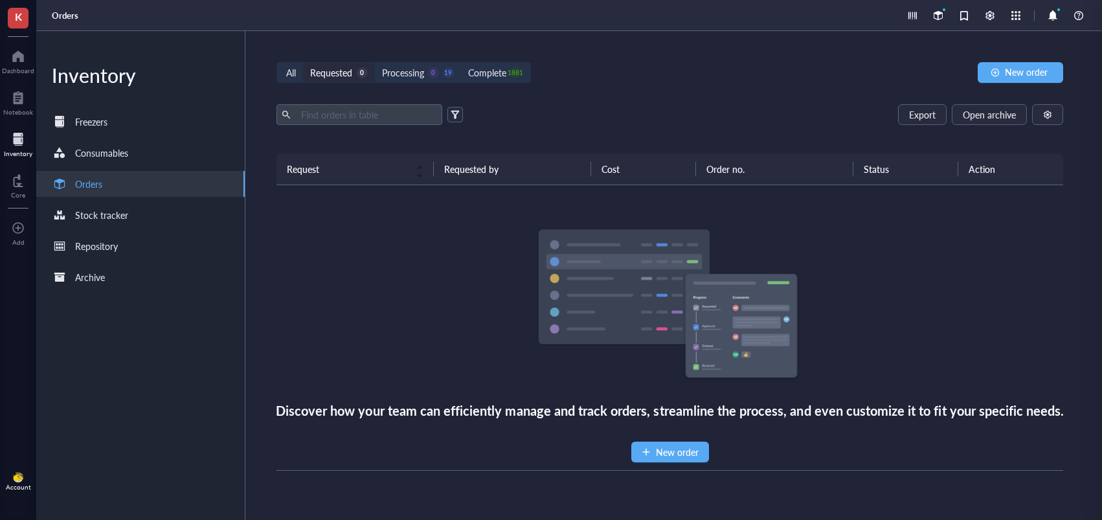
click at [716, 95] on div "All Requested 0 Processing 0 19 Complete 1881 New order Export Open archive Req…" at bounding box center [669, 275] width 849 height 489
